Goal: Task Accomplishment & Management: Complete application form

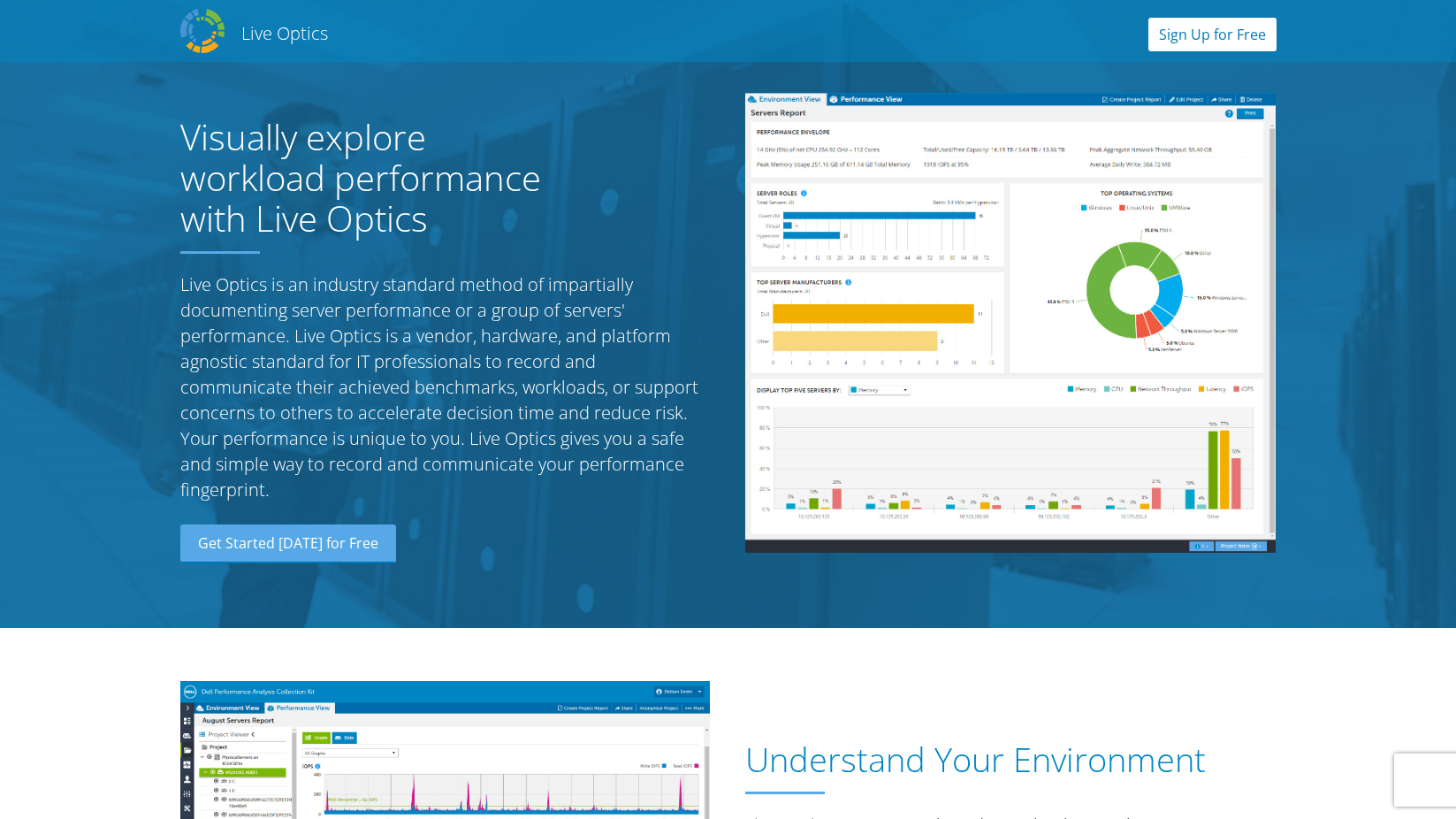
click at [1247, 30] on link "Sign Up for Free" at bounding box center [1212, 34] width 129 height 33
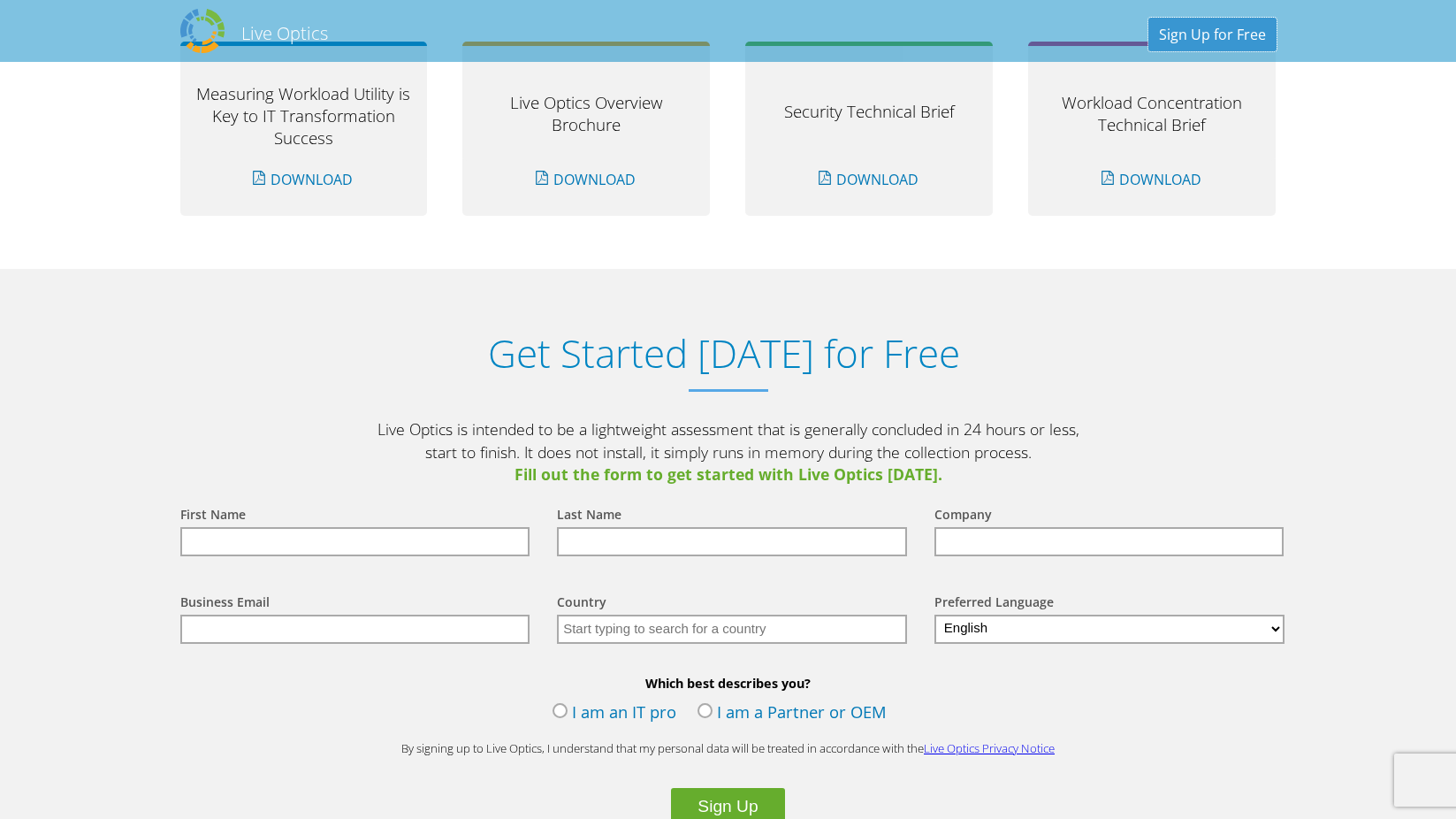
scroll to position [1843, 0]
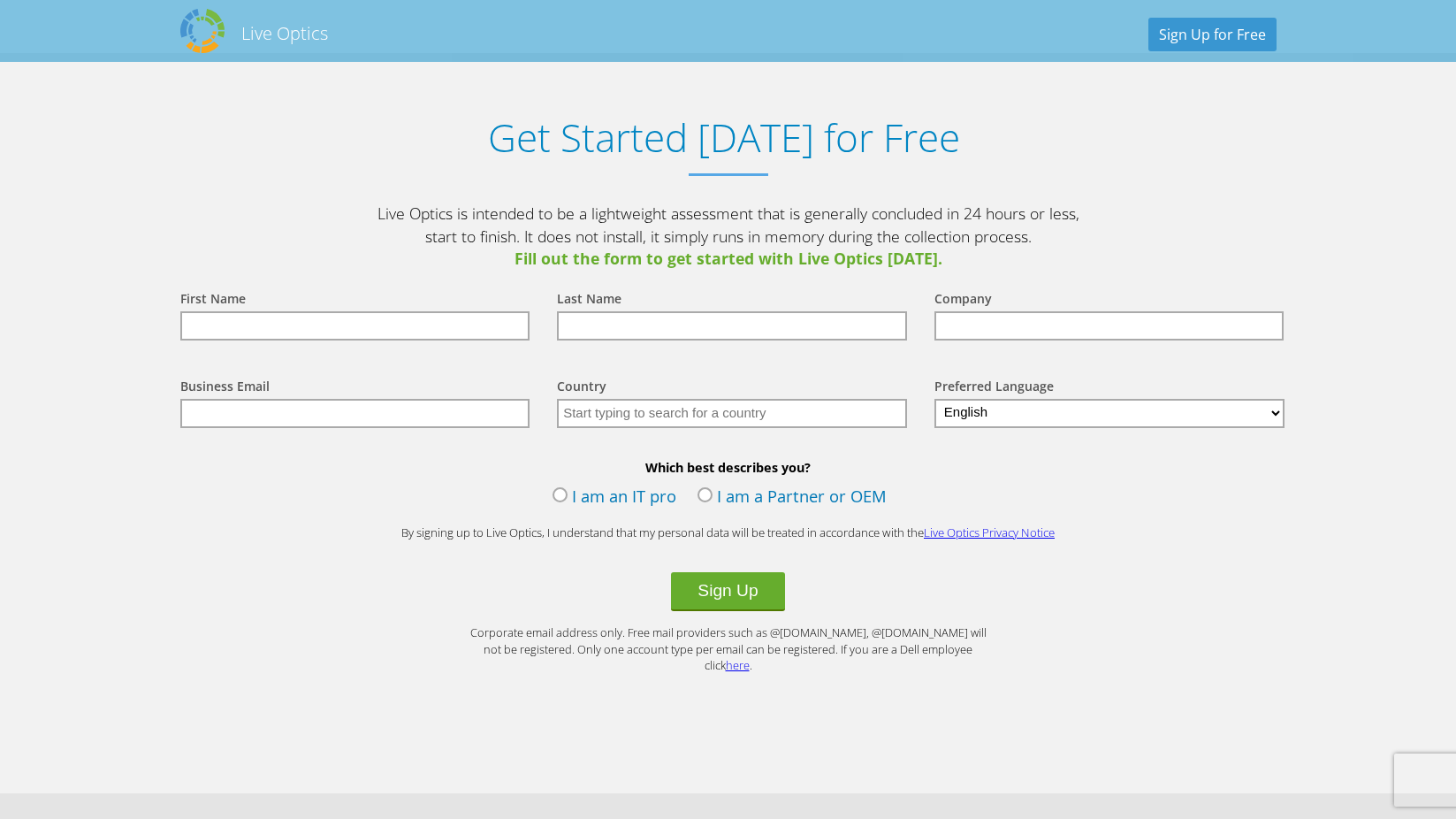
click at [367, 335] on input "text" at bounding box center [355, 326] width 350 height 30
type input "Fazlur"
type input "Rahman"
type input "TIP Group"
type input "[PERSON_NAME][EMAIL_ADDRESS][PERSON_NAME][DOMAIN_NAME]"
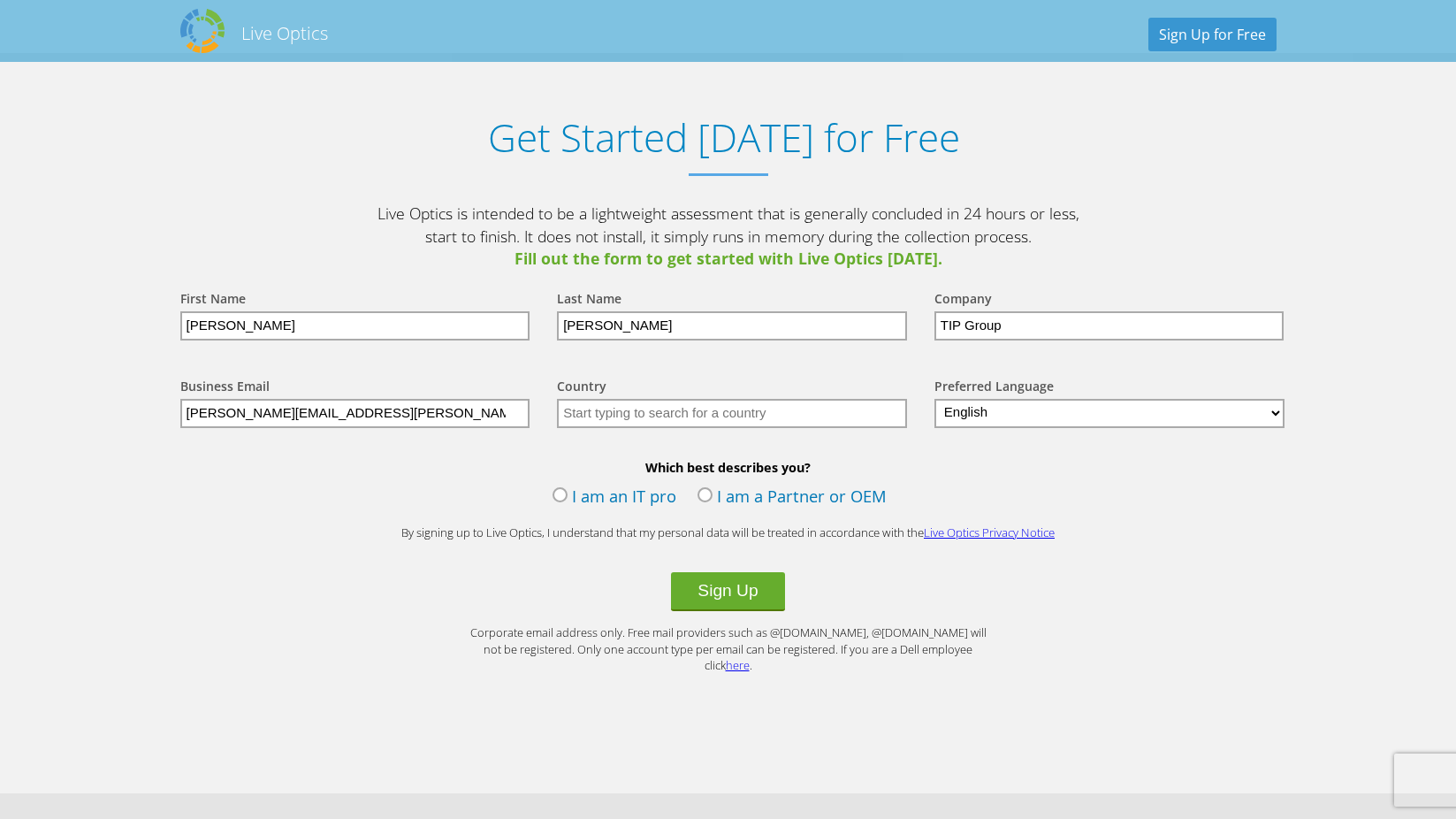
type input "United Kingdom"
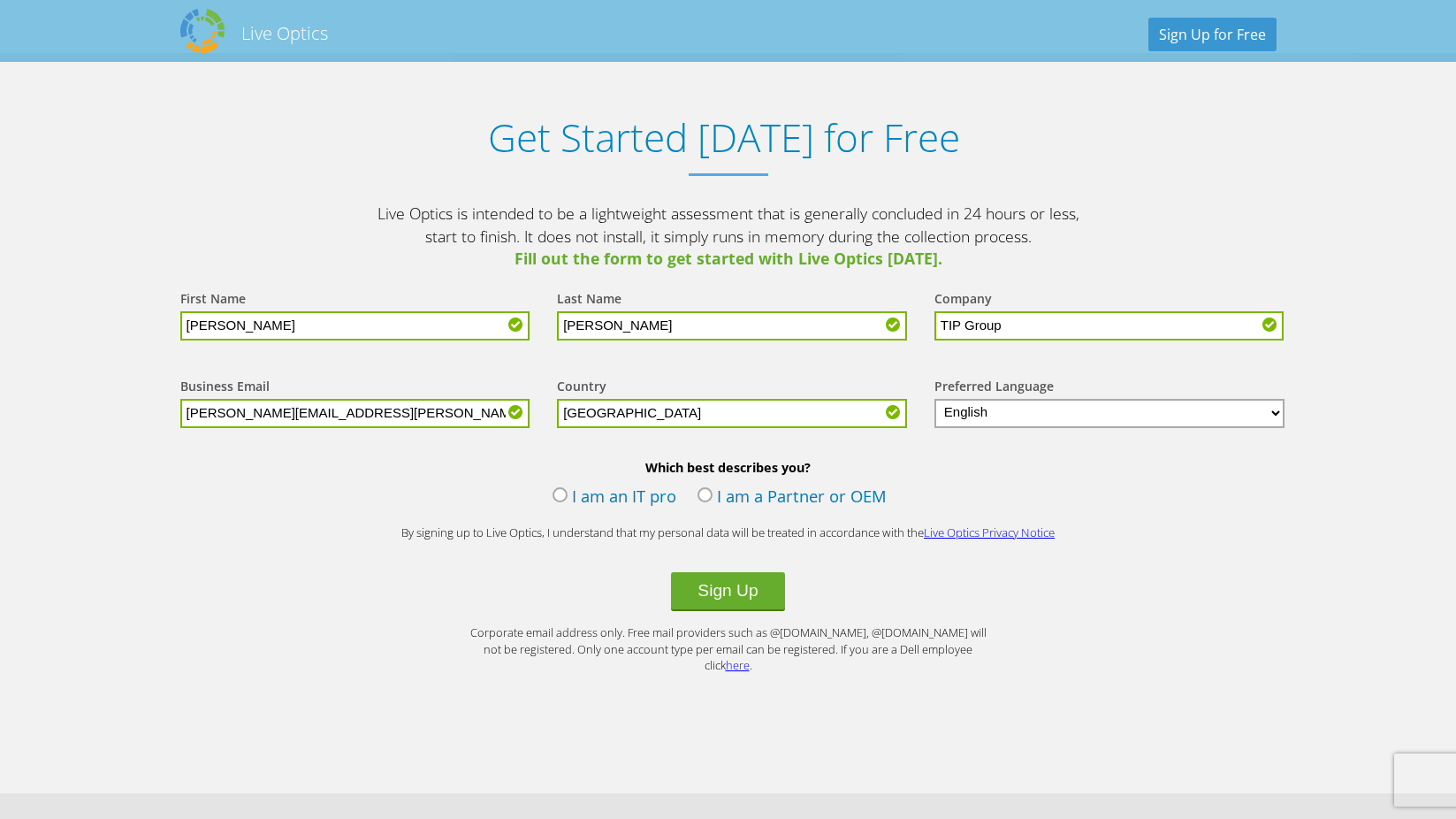
click at [1129, 328] on input "TIP Group" at bounding box center [1109, 326] width 350 height 30
type input "T"
type input "NTT Ltd"
click at [559, 503] on label "I am an IT pro" at bounding box center [614, 498] width 124 height 27
click at [0, 0] on input "I am an IT pro" at bounding box center [0, 0] width 0 height 0
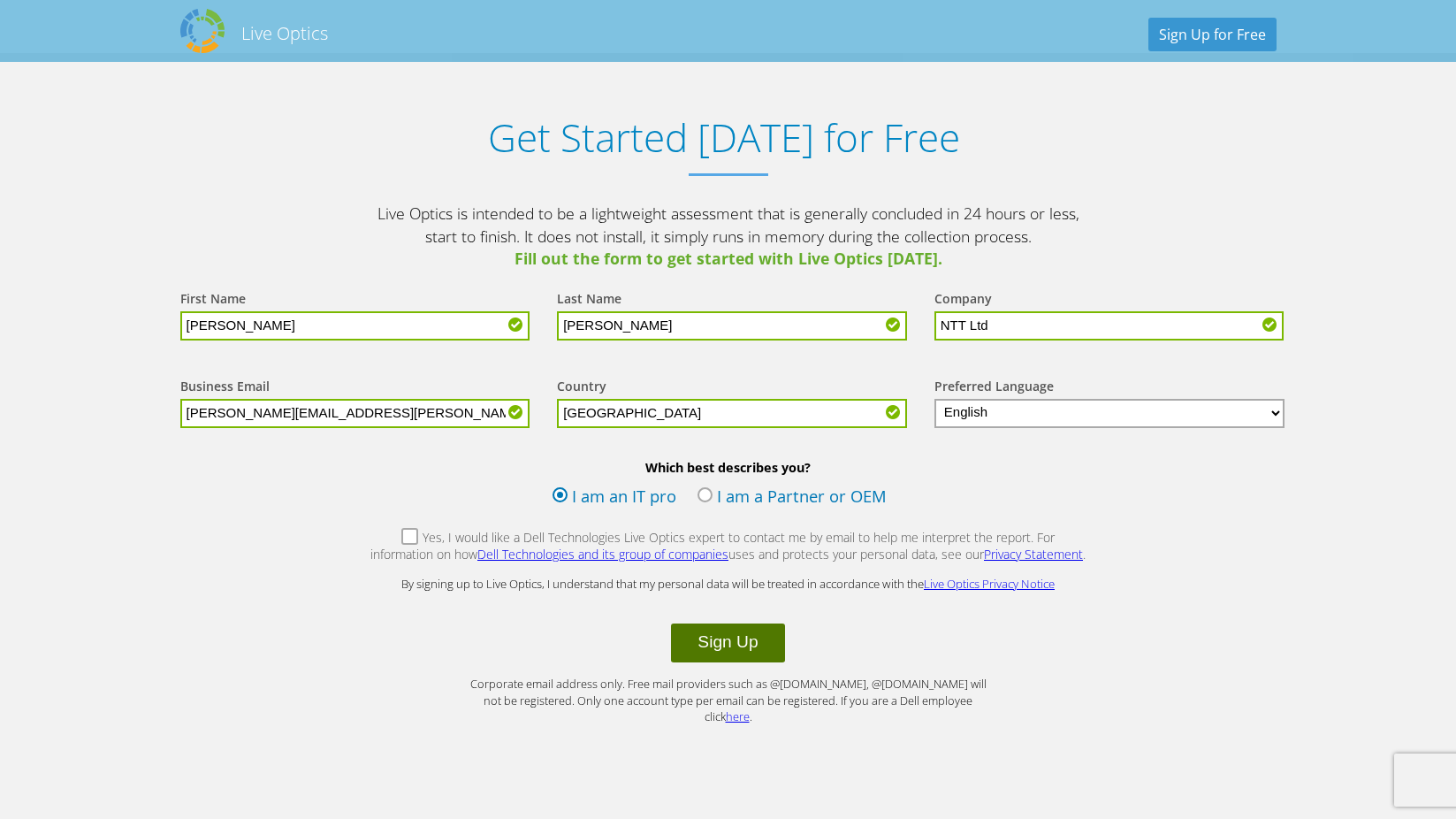
click at [707, 650] on button "Sign Up" at bounding box center [727, 643] width 113 height 39
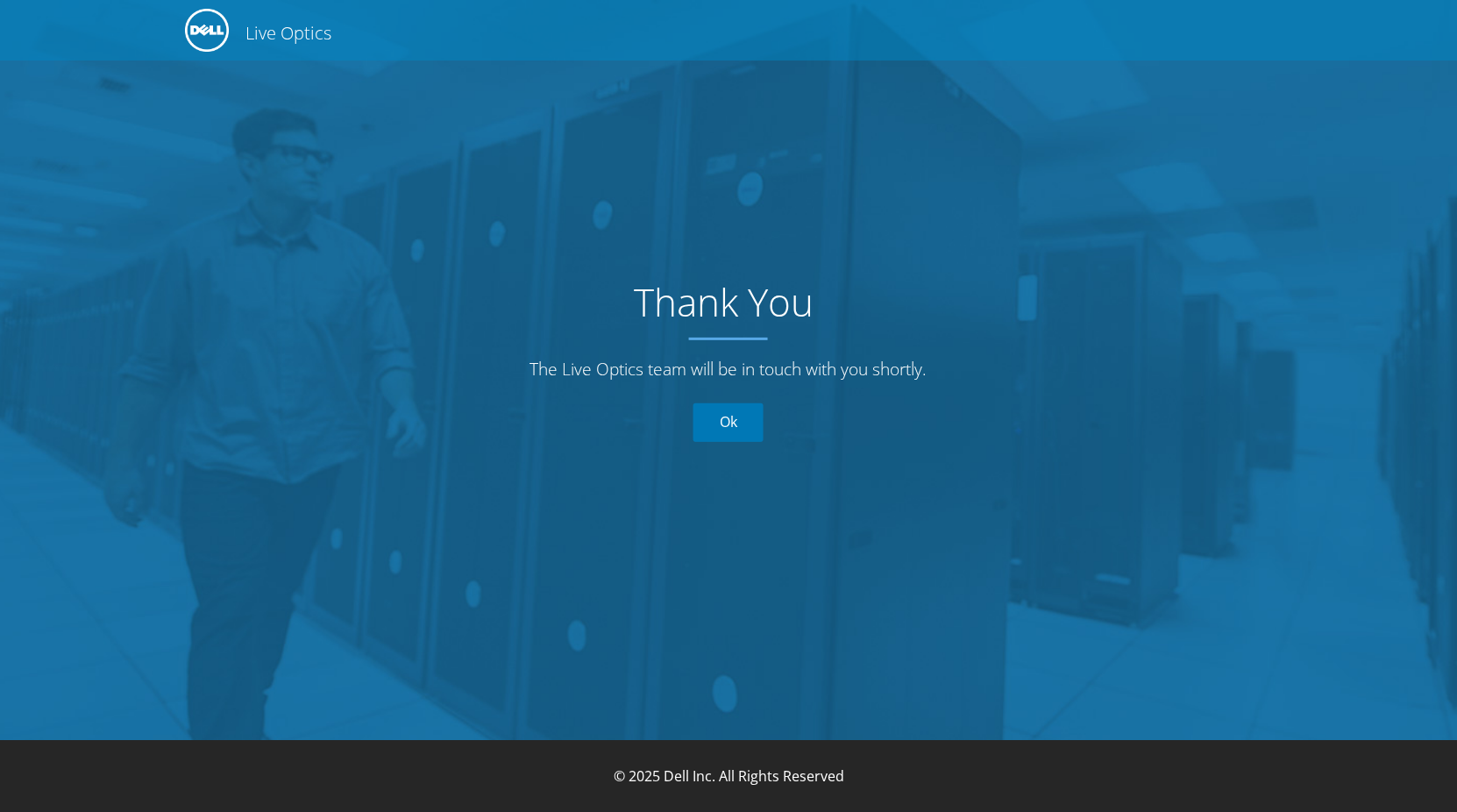
click at [740, 423] on link "Ok" at bounding box center [728, 423] width 70 height 39
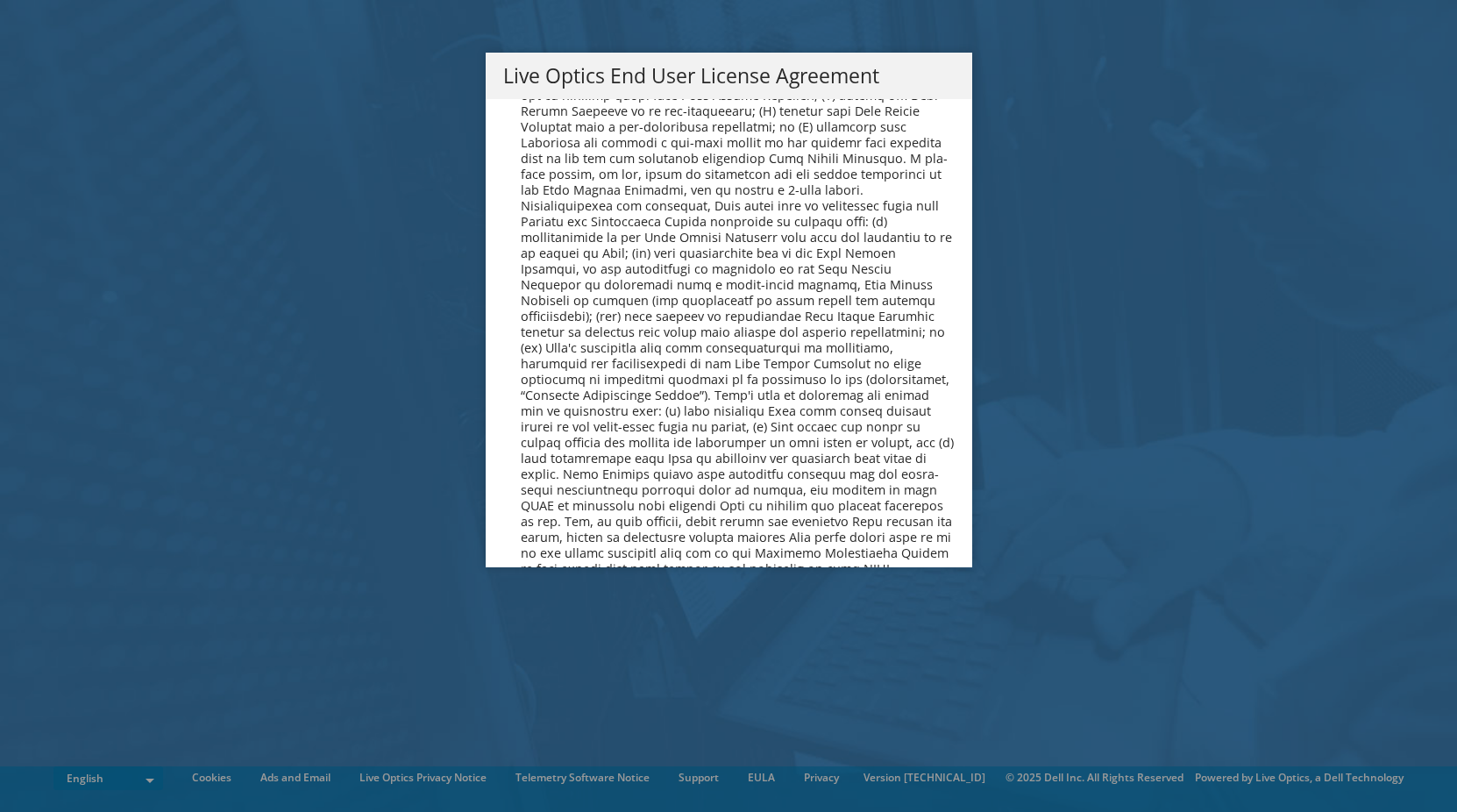
scroll to position [6629, 0]
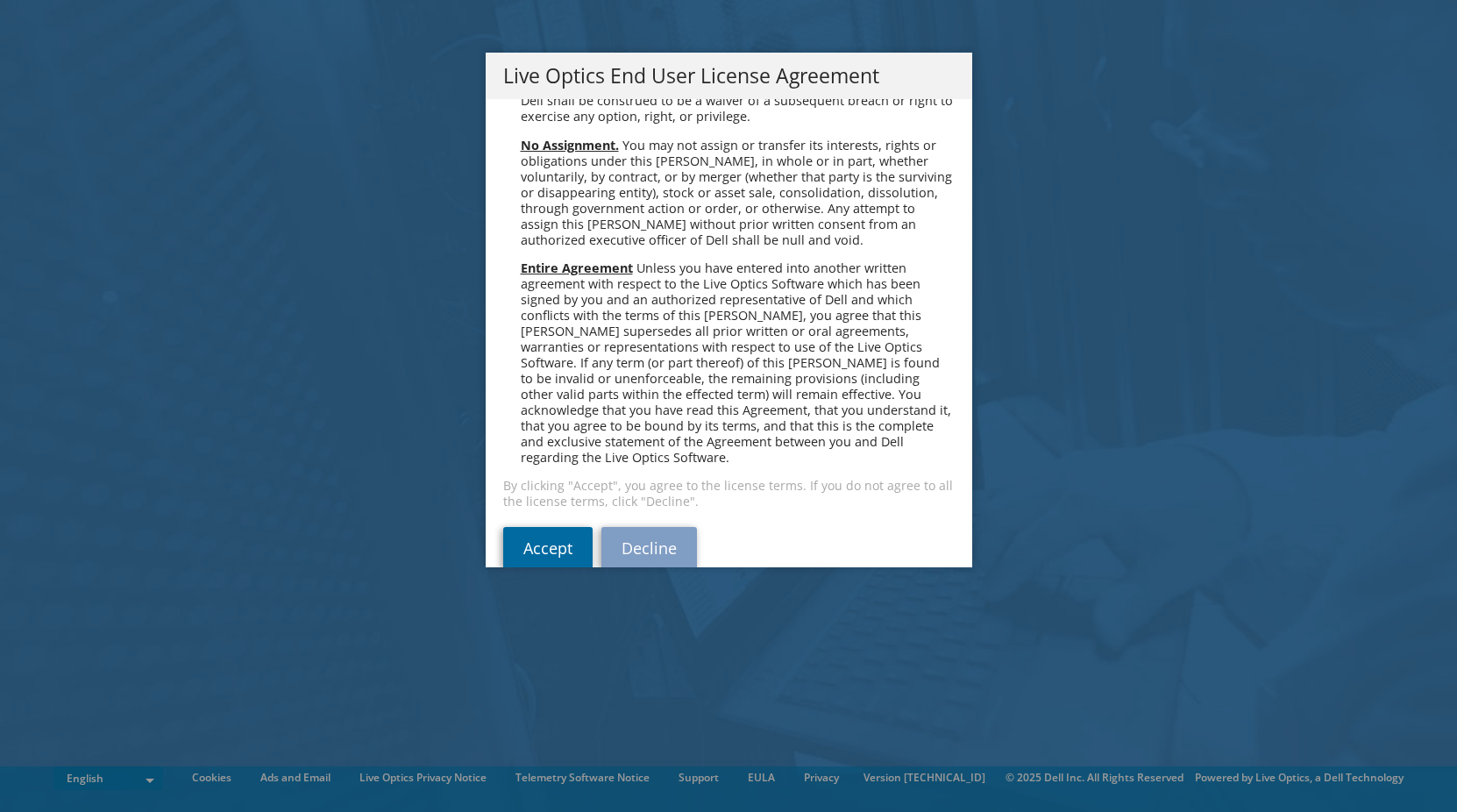
click at [522, 527] on link "Accept" at bounding box center [547, 548] width 89 height 42
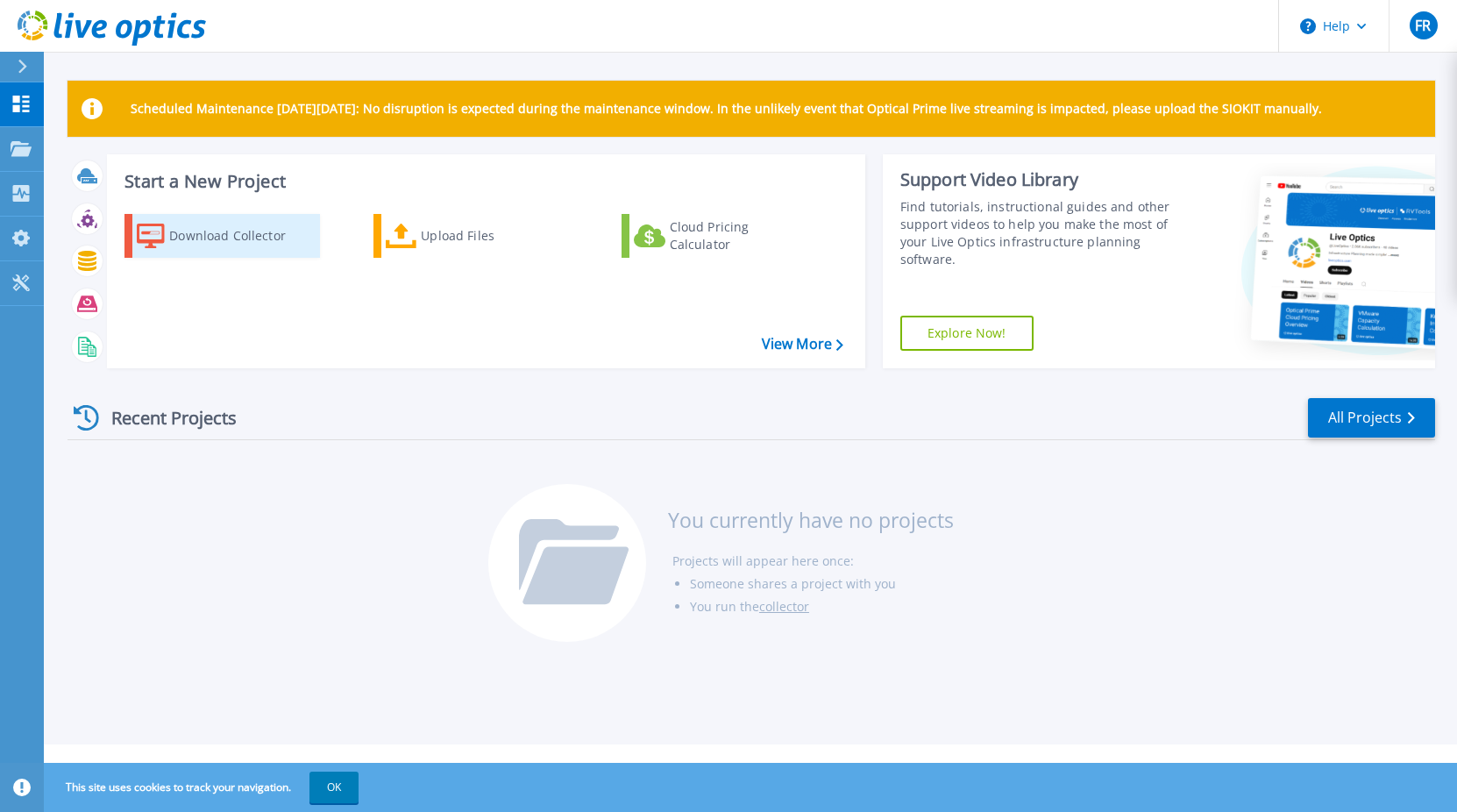
click at [244, 248] on div "Download Collector" at bounding box center [239, 236] width 140 height 35
click at [12, 154] on icon at bounding box center [20, 149] width 21 height 15
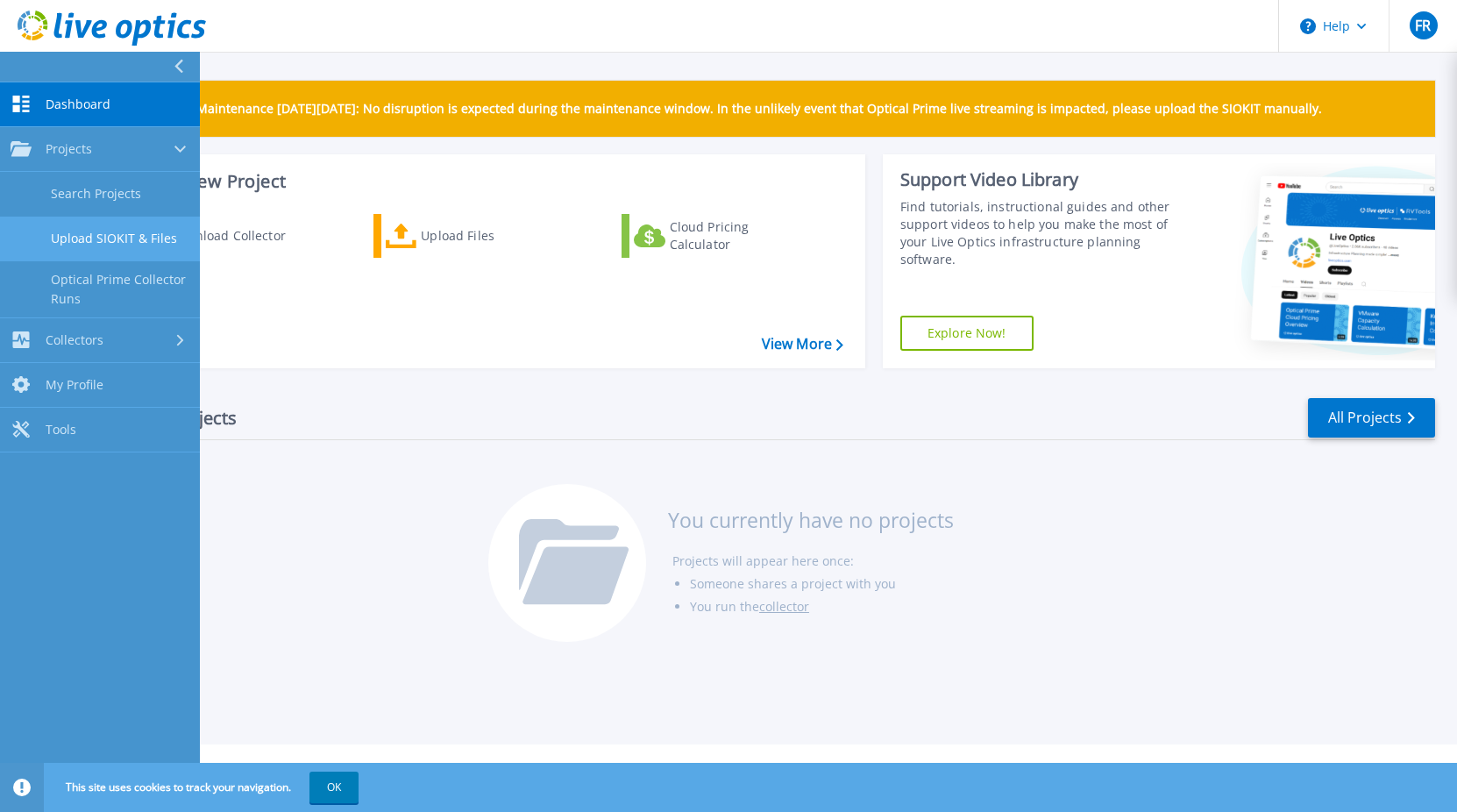
click at [148, 247] on link "Upload SIOKIT & Files" at bounding box center [100, 239] width 200 height 45
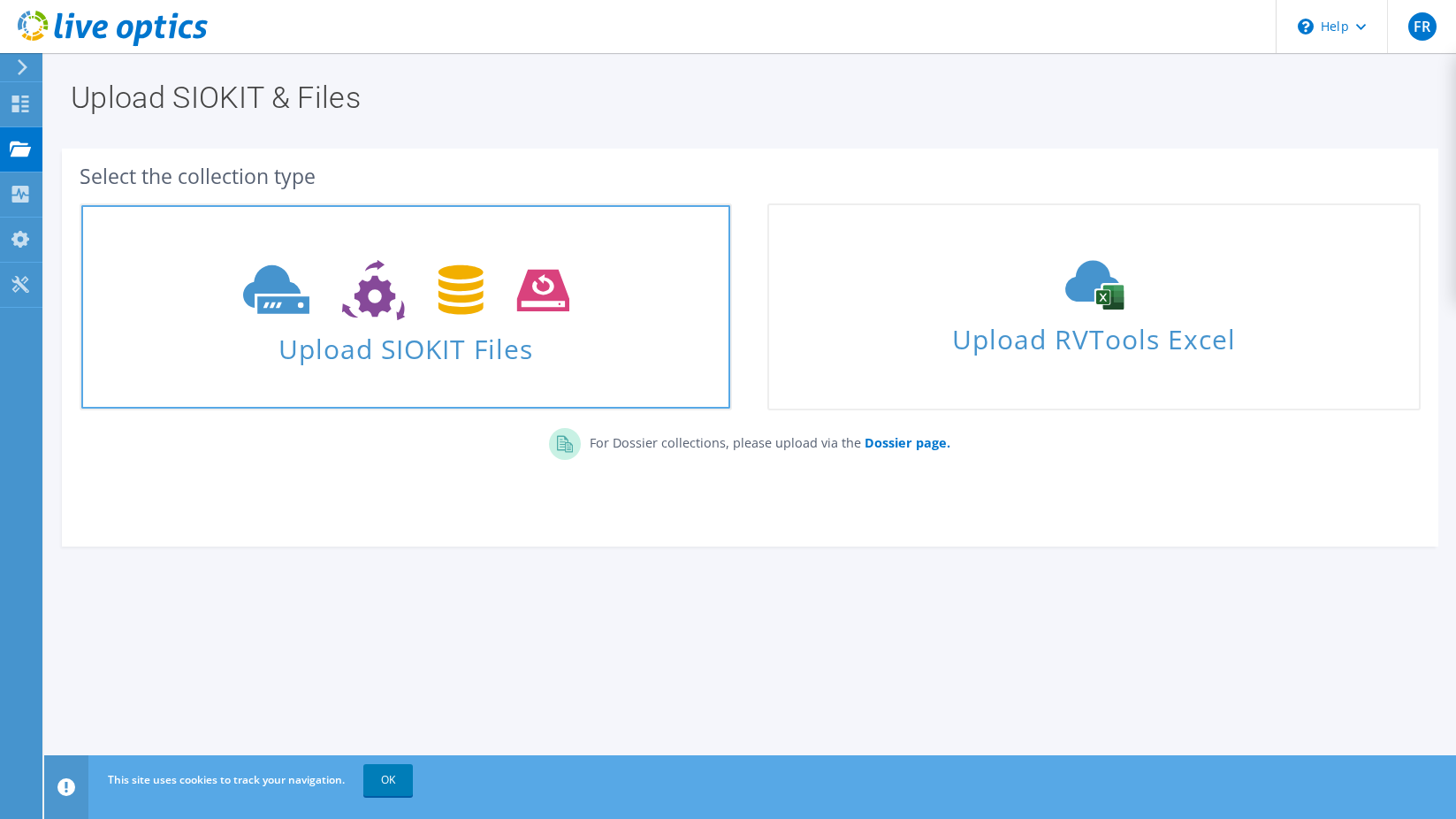
click at [352, 273] on icon at bounding box center [406, 291] width 327 height 61
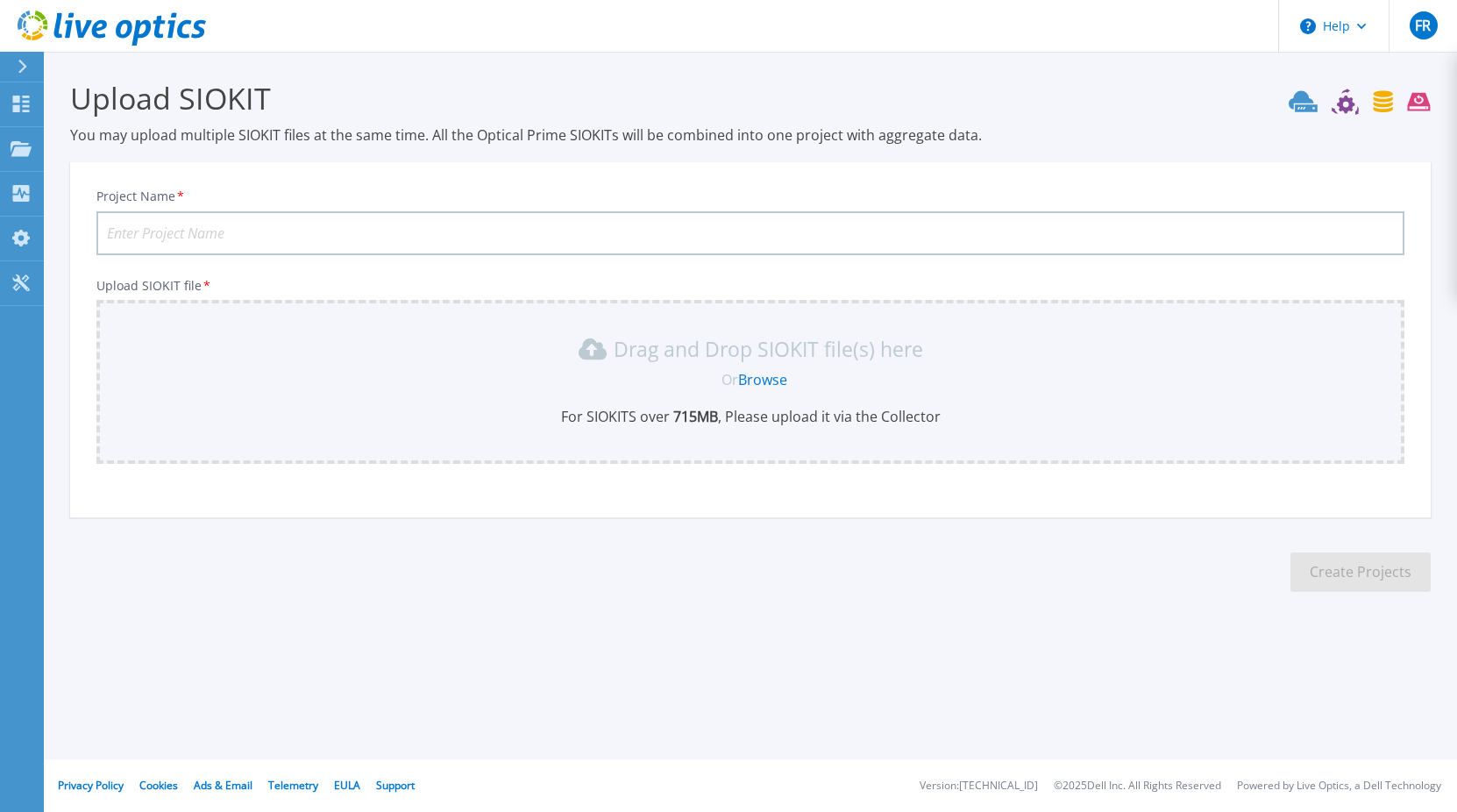
click at [395, 249] on input "Project Name *" at bounding box center [751, 233] width 1308 height 44
click at [458, 231] on input "Project Name *" at bounding box center [751, 233] width 1308 height 44
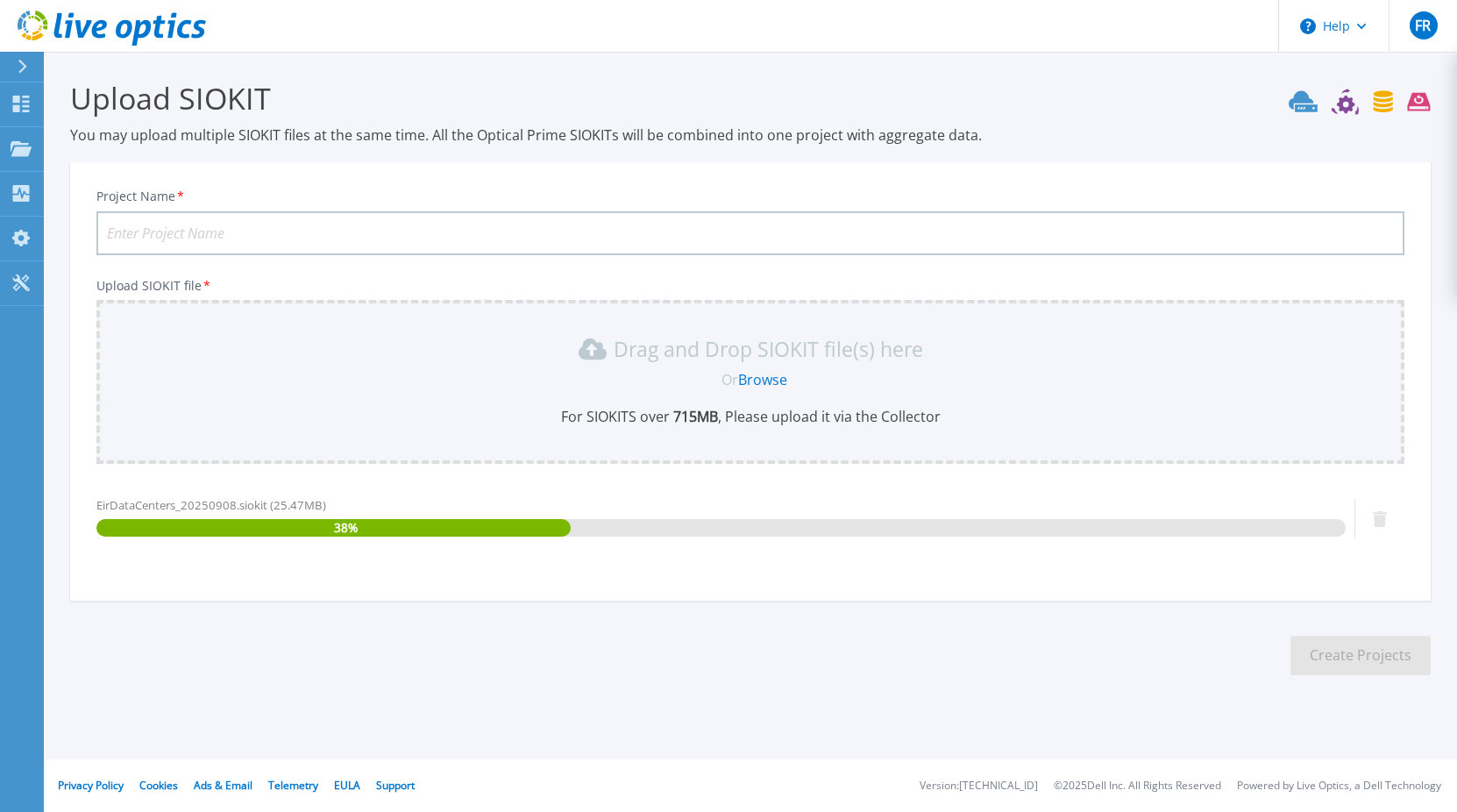
click at [407, 235] on input "Project Name *" at bounding box center [751, 233] width 1308 height 44
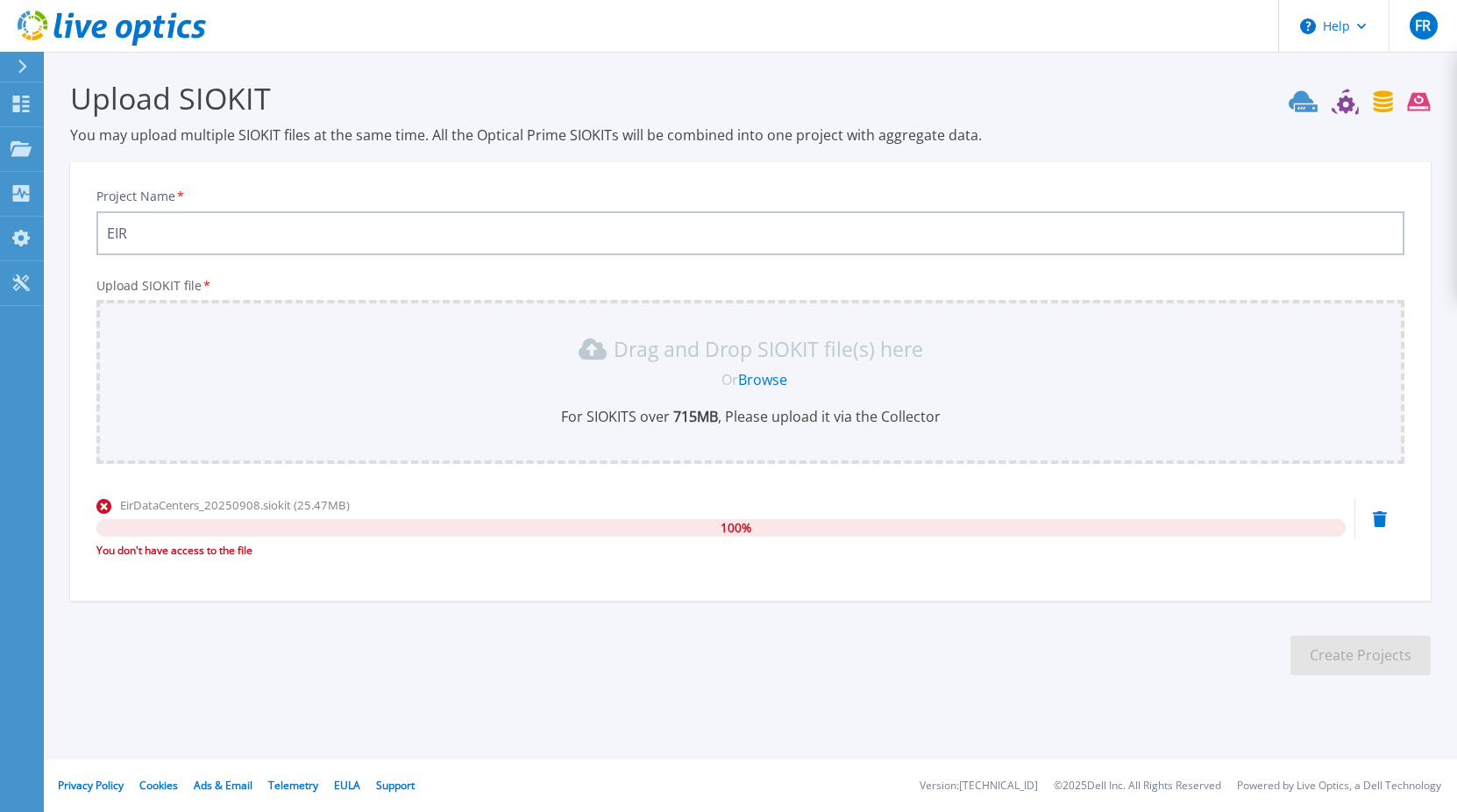
type input "EIR"
click at [738, 452] on div "Drag and Drop SIOKIT file(s) here Or Browse For SIOKITS over 715 MB , Please up…" at bounding box center [751, 382] width 1308 height 164
click at [643, 620] on section "Upload SIOKIT You may upload multiple SIOKIT files at the same time. All the Op…" at bounding box center [751, 383] width 1413 height 662
